Goal: Task Accomplishment & Management: Use online tool/utility

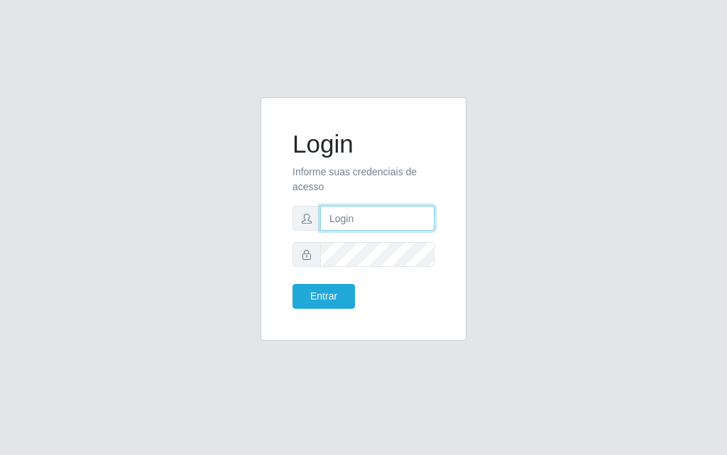
click at [357, 210] on input "text" at bounding box center [377, 218] width 114 height 25
type input "[PERSON_NAME]"
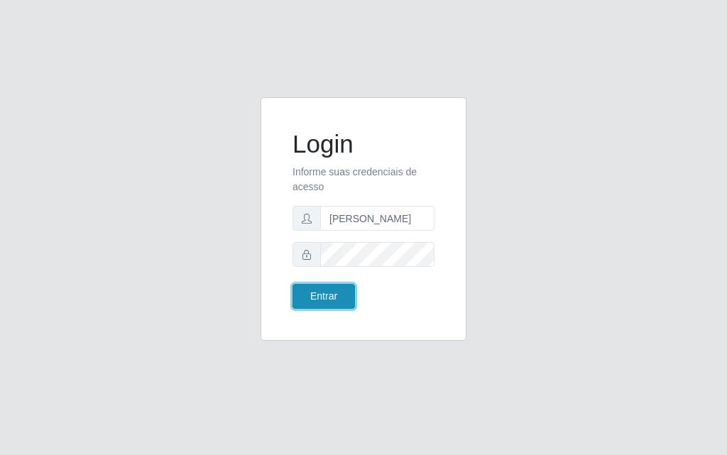
click at [337, 301] on button "Entrar" at bounding box center [324, 296] width 63 height 25
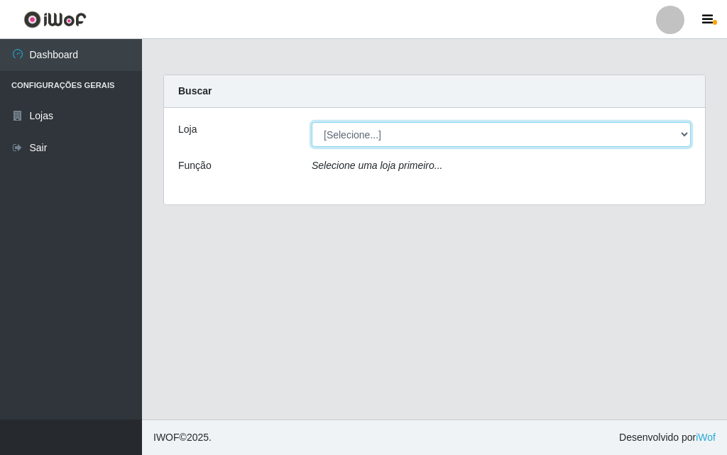
click at [686, 134] on select "[Selecione...] Divino Fogão - [GEOGRAPHIC_DATA]" at bounding box center [501, 134] width 379 height 25
select select "499"
click at [312, 122] on select "[Selecione...] Divino Fogão - [GEOGRAPHIC_DATA]" at bounding box center [501, 134] width 379 height 25
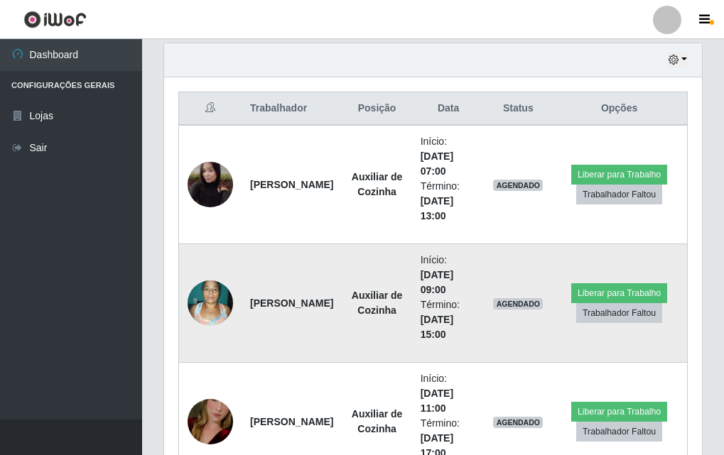
scroll to position [591, 0]
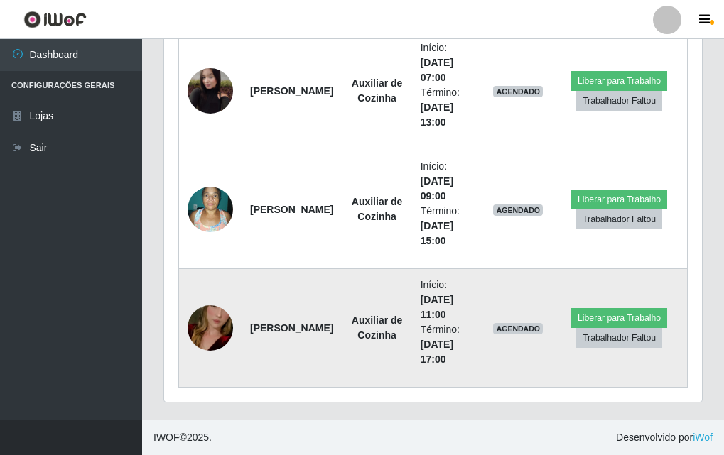
click at [219, 313] on img at bounding box center [210, 328] width 45 height 81
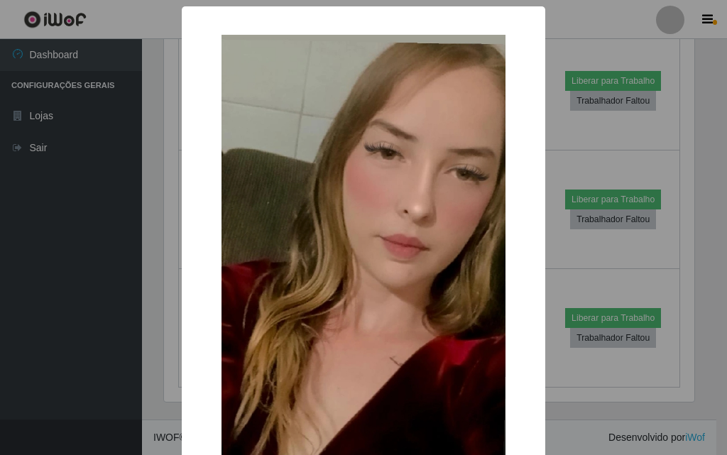
click at [182, 307] on div "× OK Cancel" at bounding box center [364, 314] width 364 height 617
click at [91, 291] on div "× OK Cancel" at bounding box center [363, 227] width 727 height 455
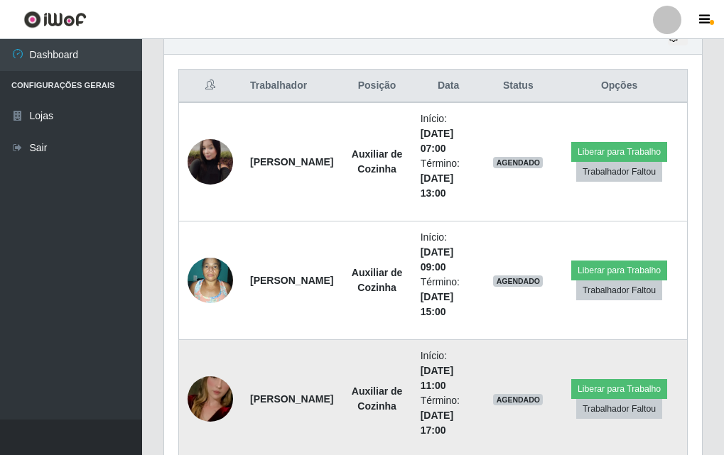
scroll to position [591, 0]
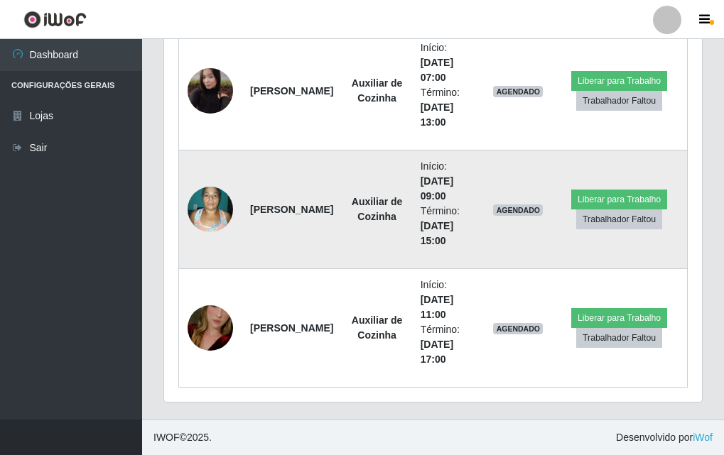
click at [221, 199] on img at bounding box center [210, 209] width 45 height 60
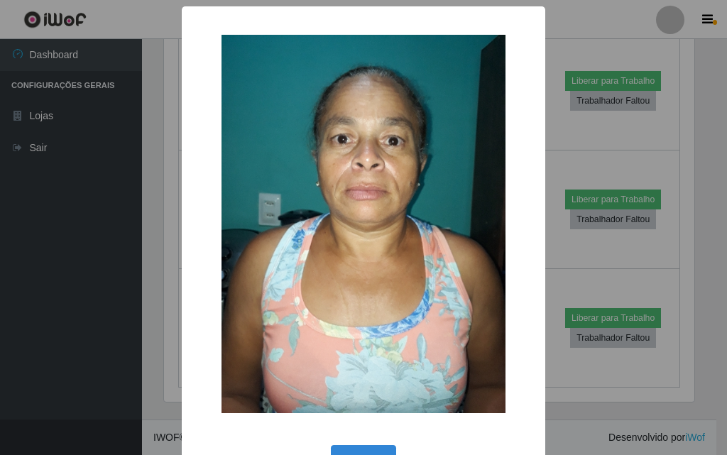
scroll to position [0, 0]
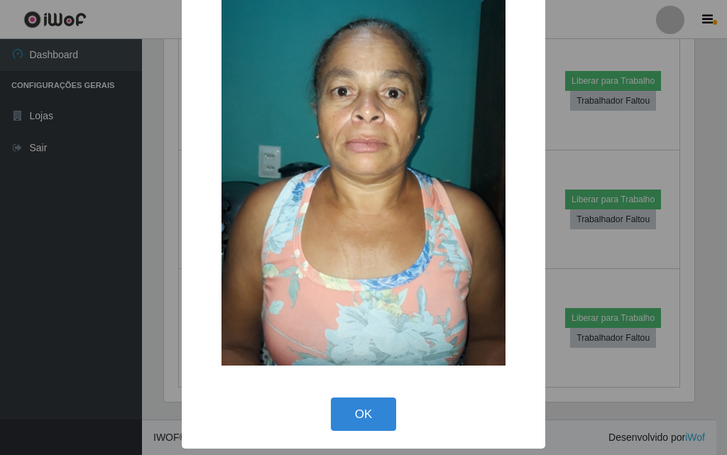
click at [82, 140] on div "× OK Cancel" at bounding box center [363, 227] width 727 height 455
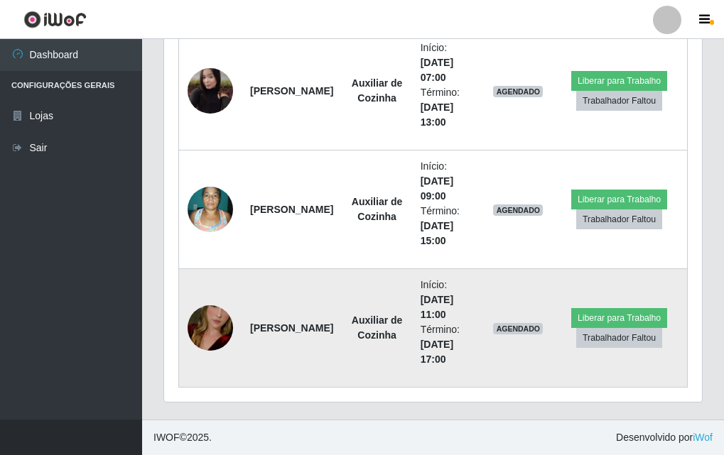
click at [217, 327] on img at bounding box center [210, 328] width 45 height 81
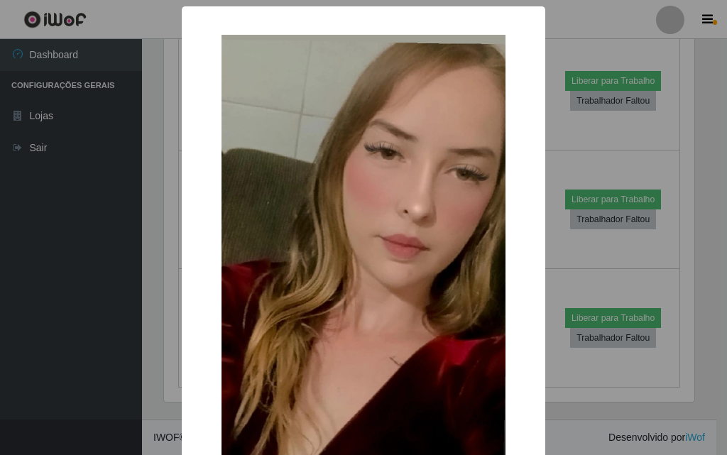
click at [48, 266] on div "× OK Cancel" at bounding box center [363, 227] width 727 height 455
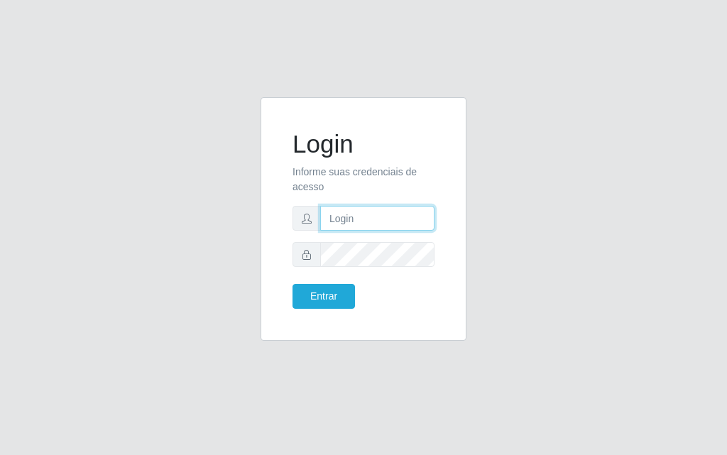
click at [375, 223] on input "text" at bounding box center [377, 218] width 114 height 25
type input "[PERSON_NAME]"
click at [375, 289] on div "Entrar" at bounding box center [363, 296] width 163 height 25
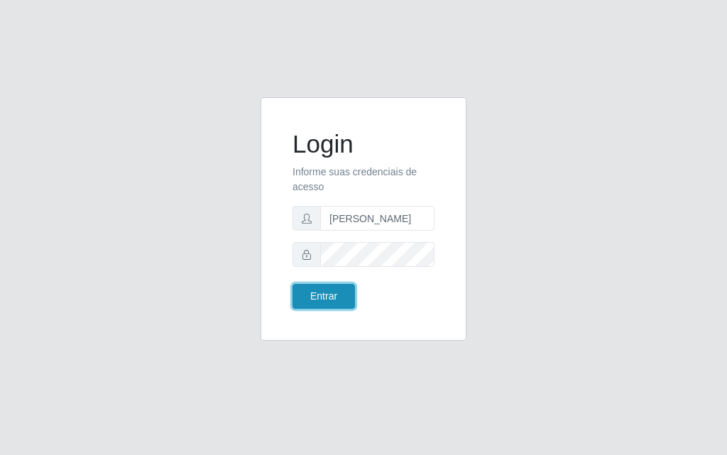
click at [306, 295] on button "Entrar" at bounding box center [324, 296] width 63 height 25
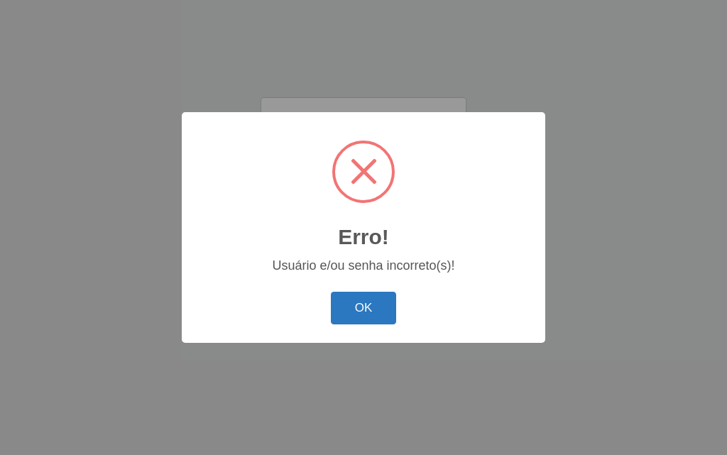
click at [394, 297] on button "OK" at bounding box center [364, 308] width 66 height 33
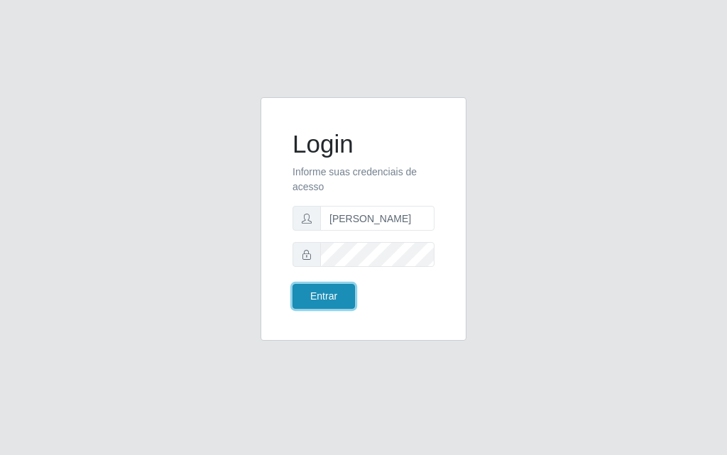
click at [317, 297] on button "Entrar" at bounding box center [324, 296] width 63 height 25
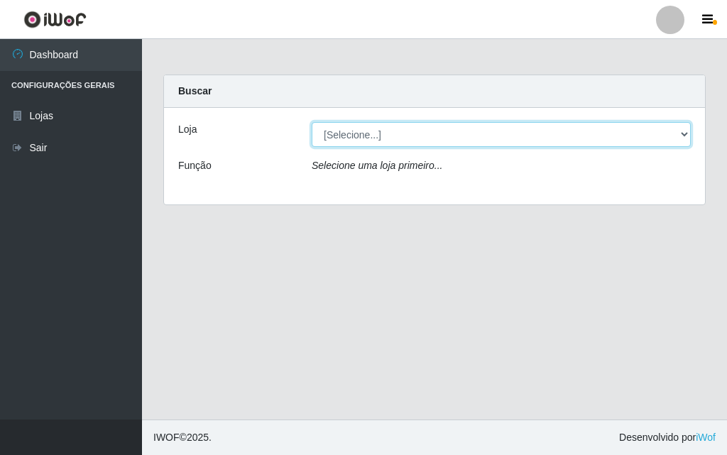
click at [683, 133] on select "[Selecione...] Divino Fogão - [GEOGRAPHIC_DATA]" at bounding box center [501, 134] width 379 height 25
select select "499"
click at [312, 122] on select "[Selecione...] Divino Fogão - [GEOGRAPHIC_DATA]" at bounding box center [501, 134] width 379 height 25
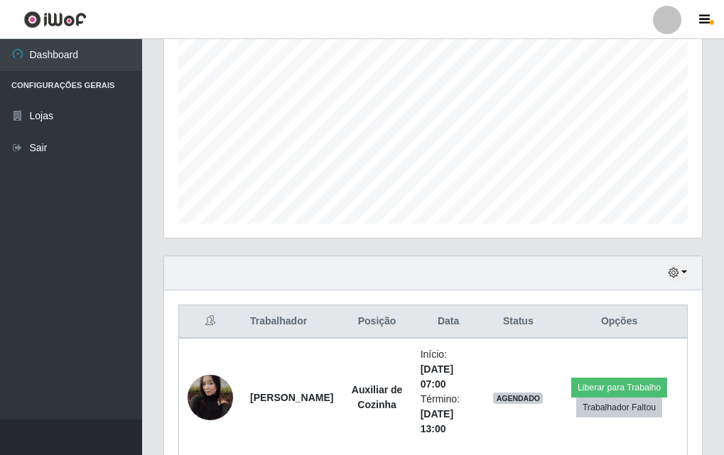
scroll to position [426, 0]
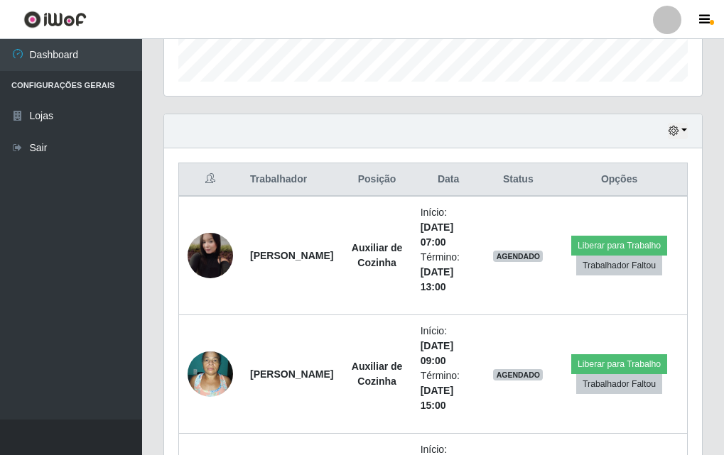
click at [687, 131] on div "Hoje 1 dia 3 dias 1 Semana Não encerrados" at bounding box center [433, 131] width 538 height 34
click at [684, 130] on button "button" at bounding box center [678, 131] width 20 height 16
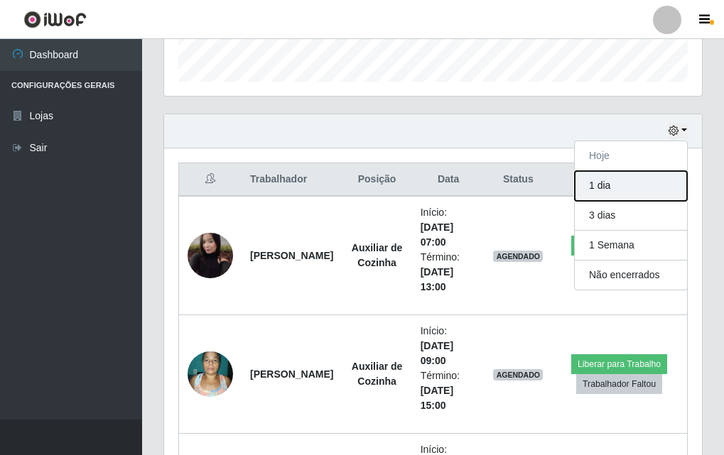
click at [638, 200] on button "1 dia" at bounding box center [631, 186] width 112 height 30
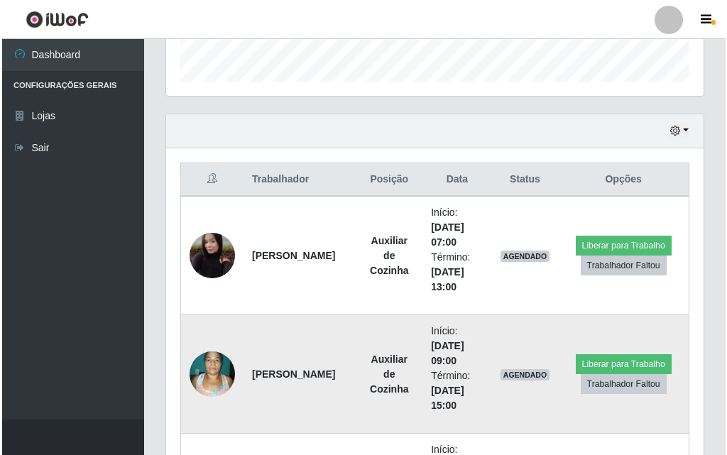
scroll to position [497, 0]
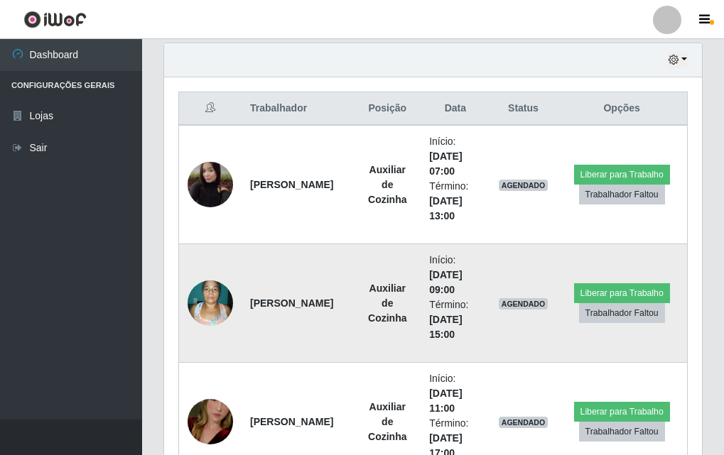
click at [617, 276] on td "Liberar para Trabalho Trabalhador Faltou" at bounding box center [621, 303] width 131 height 119
click at [617, 283] on button "Liberar para Trabalho" at bounding box center [622, 293] width 96 height 20
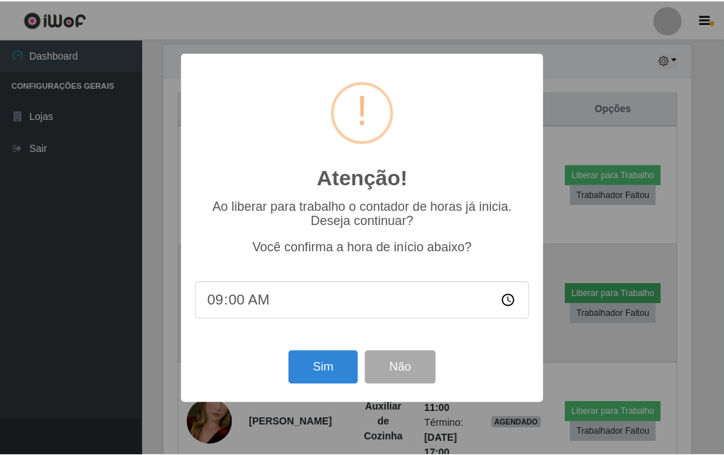
scroll to position [295, 531]
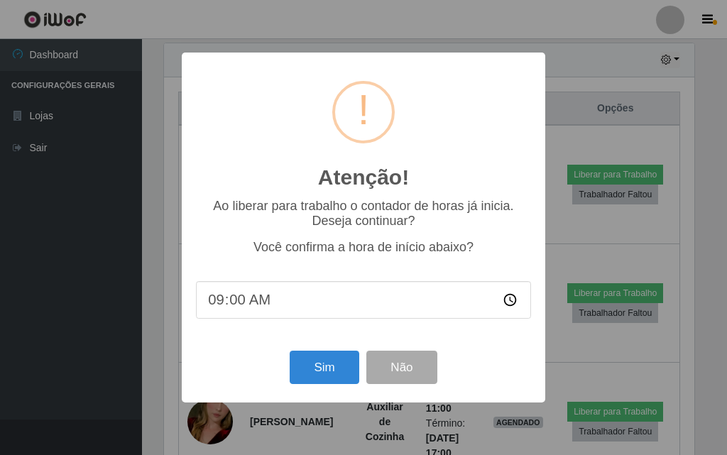
click at [283, 297] on div "Sim Não" at bounding box center [363, 367] width 335 height 40
click at [326, 297] on button "Sim" at bounding box center [324, 367] width 69 height 33
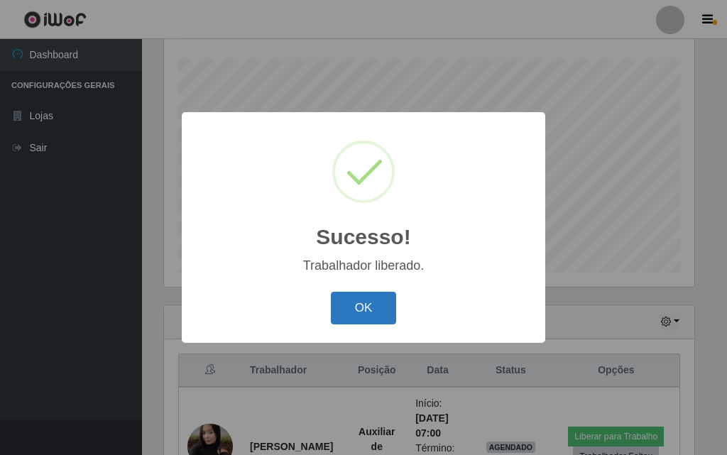
click at [367, 297] on button "OK" at bounding box center [364, 308] width 66 height 33
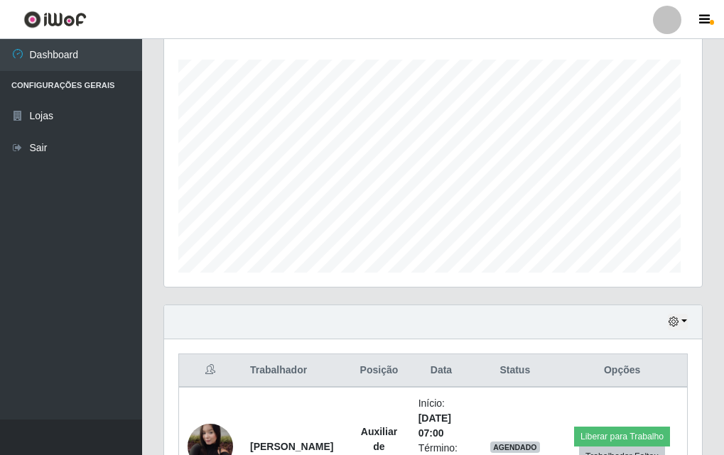
scroll to position [295, 538]
